Goal: Browse casually

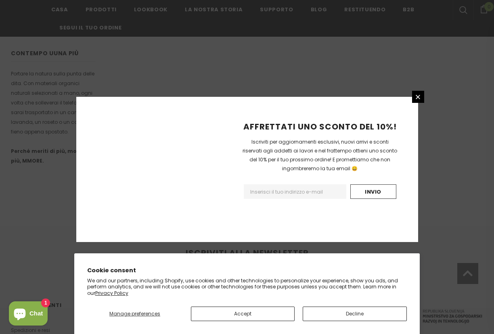
scroll to position [510, 0]
